Goal: Task Accomplishment & Management: Manage account settings

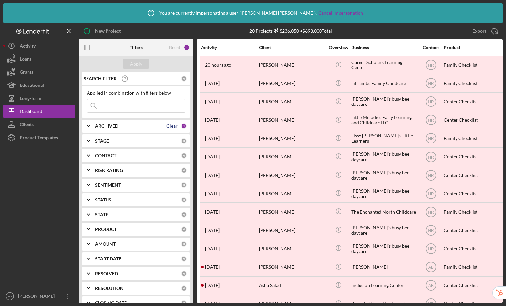
click at [171, 125] on div "Clear" at bounding box center [172, 126] width 11 height 5
click at [89, 127] on polyline at bounding box center [88, 126] width 3 height 1
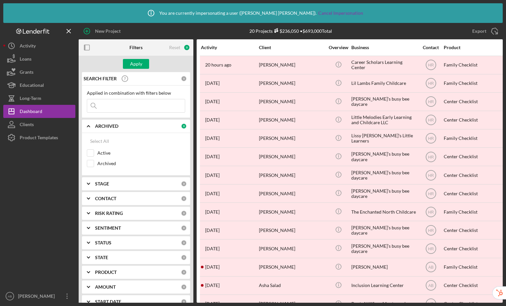
drag, startPoint x: 93, startPoint y: 154, endPoint x: 119, endPoint y: 67, distance: 90.6
click at [93, 154] on input "Active" at bounding box center [90, 153] width 7 height 7
click at [139, 64] on div "Apply" at bounding box center [136, 64] width 12 height 10
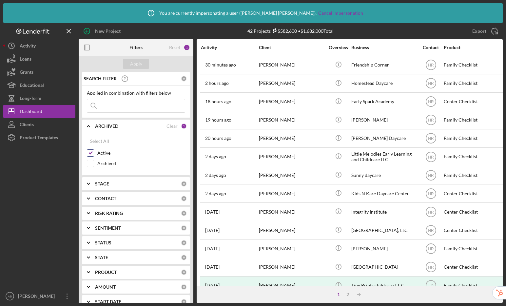
click at [92, 153] on input "Active" at bounding box center [90, 153] width 7 height 7
checkbox input "false"
click at [139, 63] on div "Apply" at bounding box center [136, 64] width 12 height 10
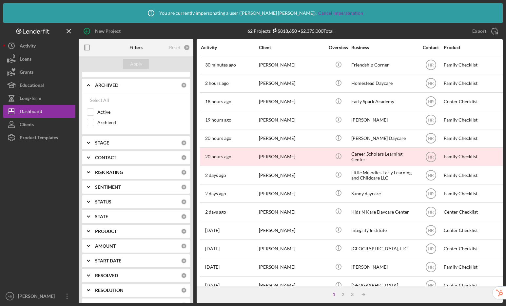
scroll to position [61, 0]
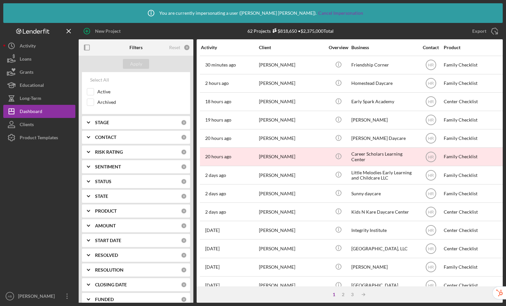
click at [110, 268] on b "RESOLUTION" at bounding box center [109, 270] width 29 height 5
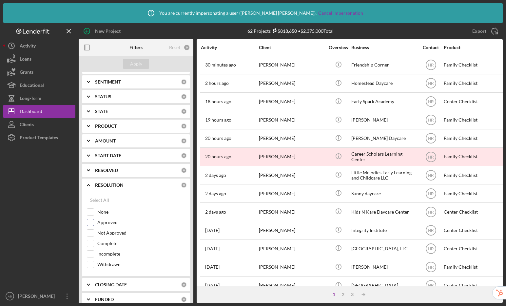
click at [91, 223] on input "Approved" at bounding box center [90, 222] width 7 height 7
click at [140, 61] on div "Apply" at bounding box center [136, 64] width 12 height 10
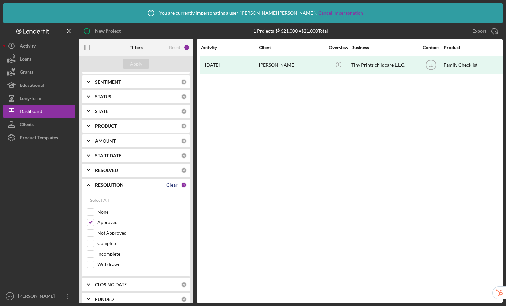
click at [169, 186] on div "Clear" at bounding box center [172, 185] width 11 height 5
checkbox input "false"
click at [144, 62] on button "Apply" at bounding box center [136, 64] width 26 height 10
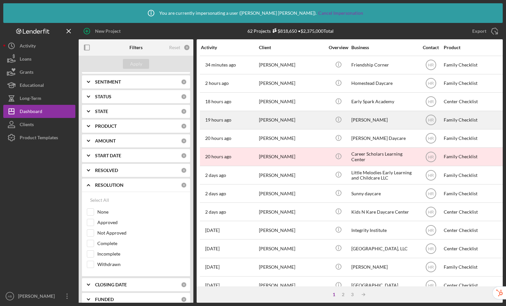
click at [307, 120] on div "Lillian Toins" at bounding box center [292, 120] width 66 height 17
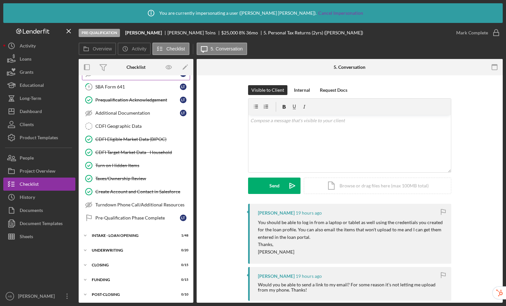
scroll to position [132, 0]
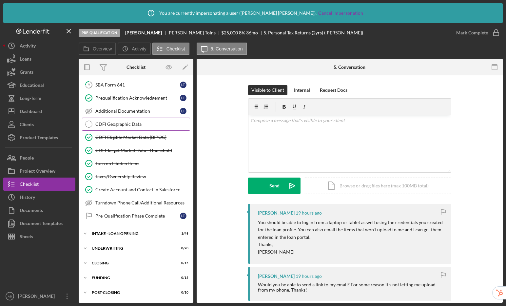
click at [159, 124] on div "CDFI Geographic Data" at bounding box center [142, 124] width 94 height 5
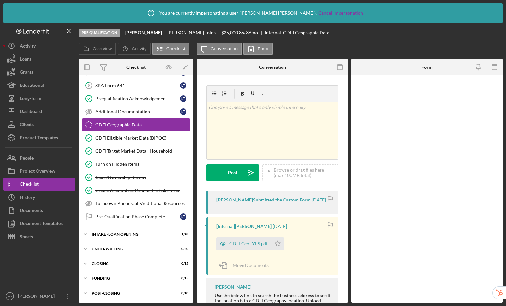
scroll to position [132, 0]
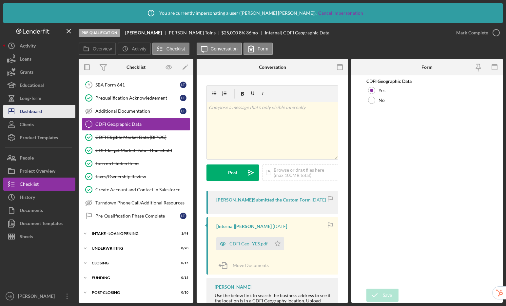
click at [37, 109] on div "Dashboard" at bounding box center [31, 112] width 22 height 15
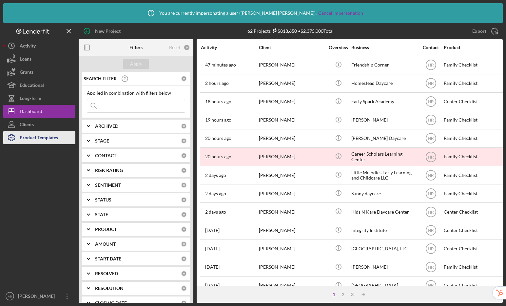
click at [39, 137] on div "Product Templates" at bounding box center [39, 138] width 38 height 15
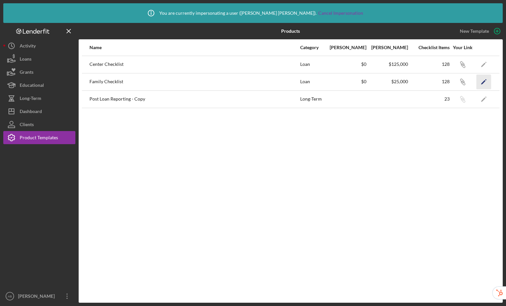
click at [480, 82] on icon "Icon/Edit" at bounding box center [484, 81] width 15 height 15
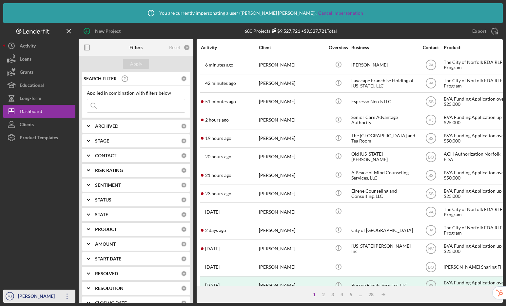
click at [35, 297] on div "Michelle Jones" at bounding box center [37, 297] width 43 height 15
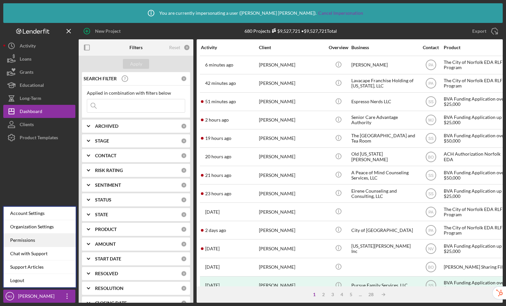
click at [40, 239] on div "Permissions" at bounding box center [40, 240] width 72 height 13
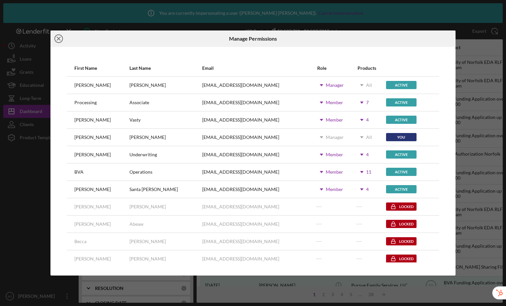
click at [60, 39] on icon "Icon/Close" at bounding box center [59, 39] width 16 height 16
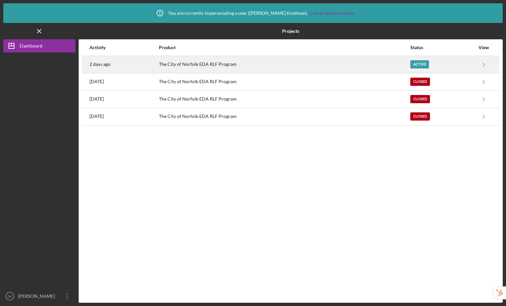
click at [190, 67] on div "The City of Norfolk EDA RLF Program" at bounding box center [284, 64] width 251 height 16
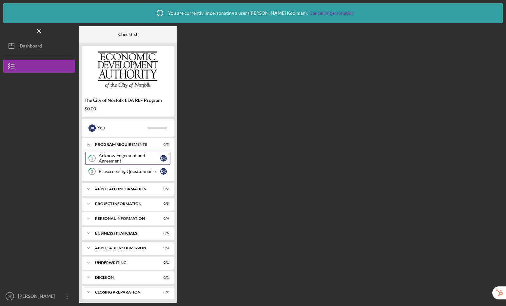
click at [115, 158] on div "Acknowledgement and Agreement" at bounding box center [130, 158] width 62 height 10
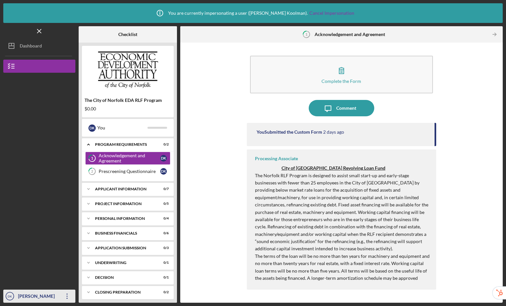
click at [24, 296] on div "Delk Koolman" at bounding box center [37, 297] width 43 height 15
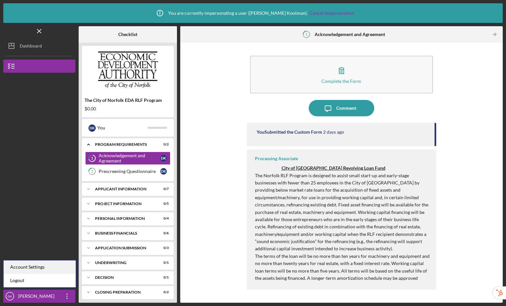
click at [29, 267] on div "Account Settings" at bounding box center [40, 267] width 72 height 13
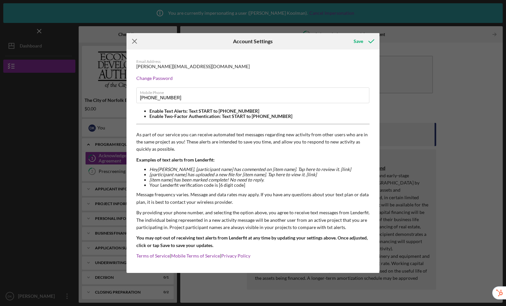
click at [136, 41] on icon "Icon/Menu Close" at bounding box center [135, 41] width 16 height 16
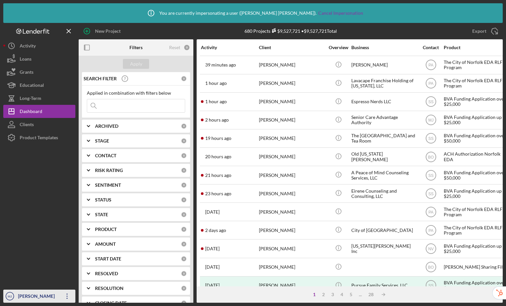
click at [27, 295] on div "[PERSON_NAME]" at bounding box center [37, 297] width 43 height 15
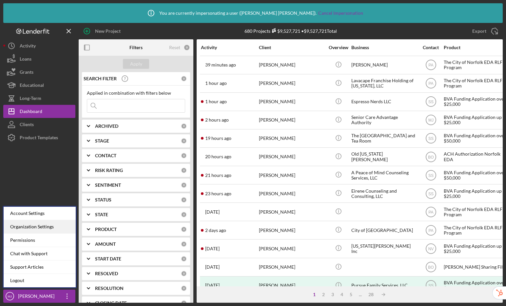
click at [38, 232] on div "Organization Settings" at bounding box center [40, 226] width 72 height 13
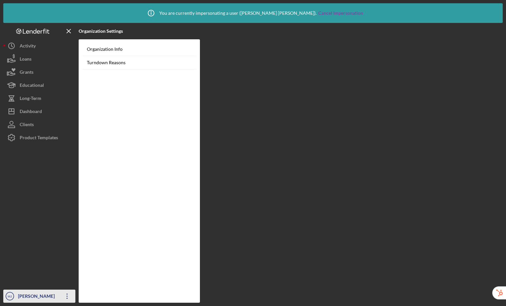
click at [34, 301] on div "[PERSON_NAME]" at bounding box center [37, 297] width 43 height 15
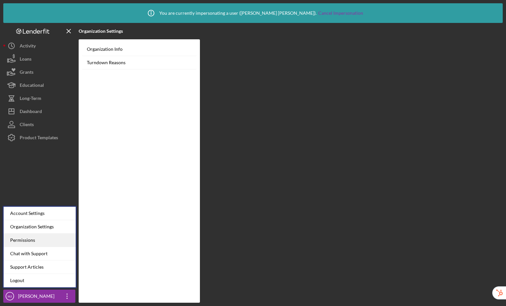
click at [41, 236] on div "Permissions" at bounding box center [40, 240] width 72 height 13
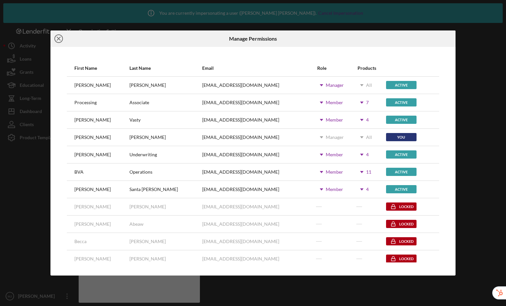
click at [59, 39] on line at bounding box center [58, 38] width 3 height 3
